Goal: Book appointment/travel/reservation

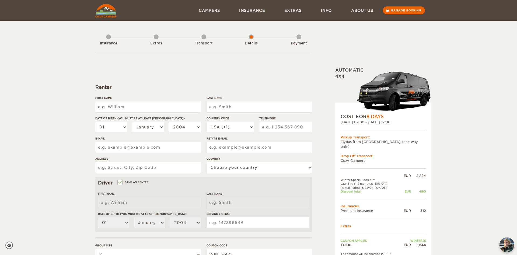
select select "2"
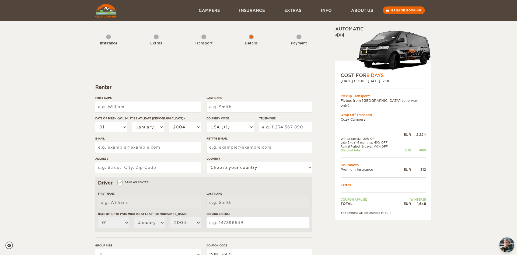
drag, startPoint x: 340, startPoint y: 74, endPoint x: 428, endPoint y: 216, distance: 166.8
click at [428, 216] on div "Expand Collapse Total 1,646 EUR Automatic 4x4 COST FOR 8 Days [DATE] 09:00 - [D…" at bounding box center [258, 175] width 517 height 350
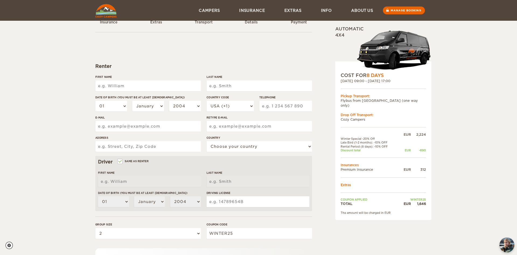
scroll to position [20, 0]
drag, startPoint x: 338, startPoint y: 96, endPoint x: 368, endPoint y: 118, distance: 37.5
click at [368, 118] on div "COST FOR 8 Days [DATE] 09:00 - [DATE] 17:00 Pickup Transport: Flybus from [GEOG…" at bounding box center [383, 140] width 96 height 159
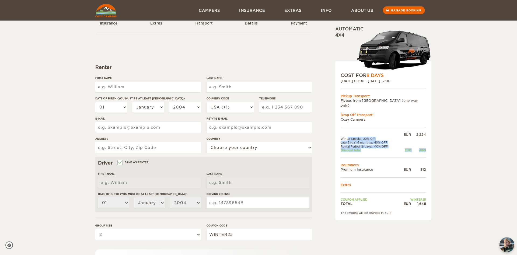
drag, startPoint x: 337, startPoint y: 132, endPoint x: 411, endPoint y: 150, distance: 75.9
click at [411, 150] on div "COST FOR 8 Days [DATE] 09:00 - [DATE] 17:00 Pickup Transport: Flybus from [GEOG…" at bounding box center [383, 140] width 96 height 159
click at [411, 152] on td at bounding box center [383, 157] width 85 height 10
drag, startPoint x: 336, startPoint y: 154, endPoint x: 381, endPoint y: 195, distance: 60.0
click at [381, 195] on div "COST FOR 8 Days [DATE] 09:00 - [DATE] 17:00 Pickup Transport: Flybus from [GEOG…" at bounding box center [383, 140] width 96 height 159
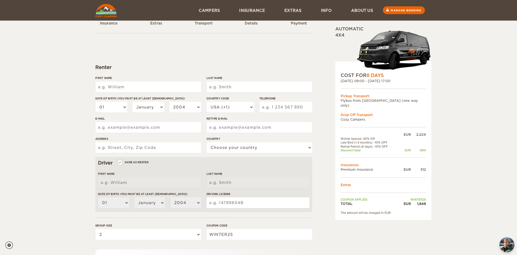
click at [381, 198] on td "Coupon applied" at bounding box center [370, 200] width 58 height 4
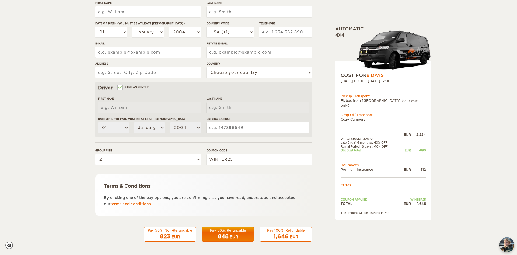
scroll to position [0, 0]
